Goal: Communication & Community: Connect with others

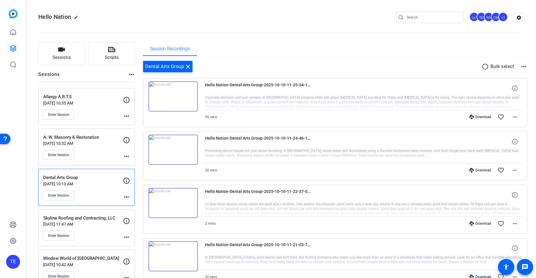
click at [429, 17] on input "Search" at bounding box center [432, 17] width 52 height 7
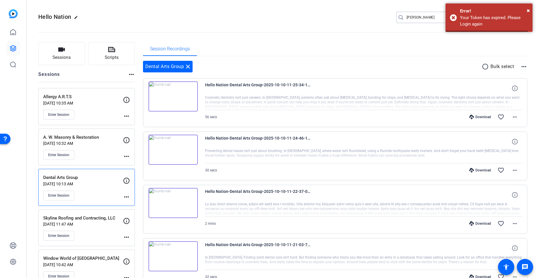
type input "kent"
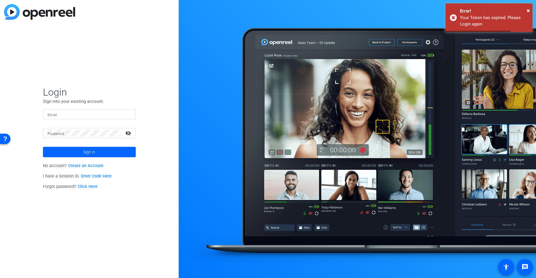
type input "[EMAIL_ADDRESS][DOMAIN_NAME]"
click at [93, 157] on span "Sign in" at bounding box center [89, 152] width 12 height 14
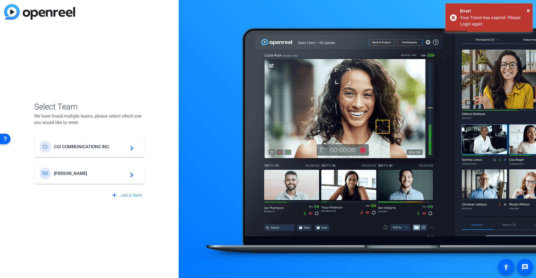
click at [87, 143] on div "CI CGI COMMUNICATIONS INC. navigate_next" at bounding box center [89, 147] width 100 height 12
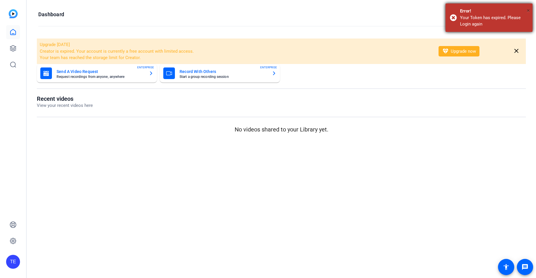
drag, startPoint x: 528, startPoint y: 8, endPoint x: 510, endPoint y: 9, distance: 17.7
click at [528, 8] on span "×" at bounding box center [527, 10] width 3 height 7
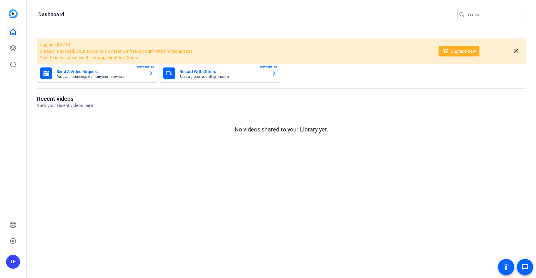
click at [480, 12] on input "Search" at bounding box center [493, 14] width 52 height 7
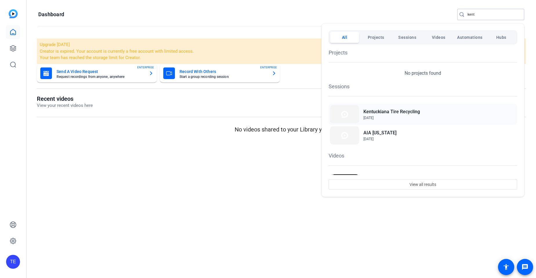
type input "kent"
click at [396, 114] on h2 "Kentuckiana Tire Recycling" at bounding box center [391, 111] width 57 height 7
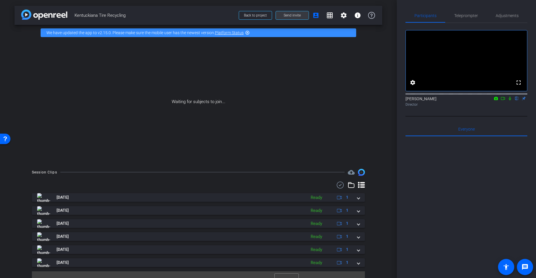
click at [291, 17] on span "Send invite" at bounding box center [291, 15] width 17 height 5
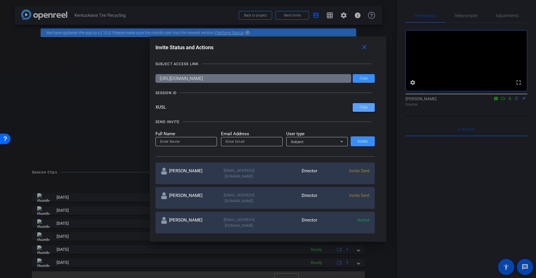
click at [361, 107] on span "Copy" at bounding box center [363, 107] width 8 height 4
